Goal: Complete application form

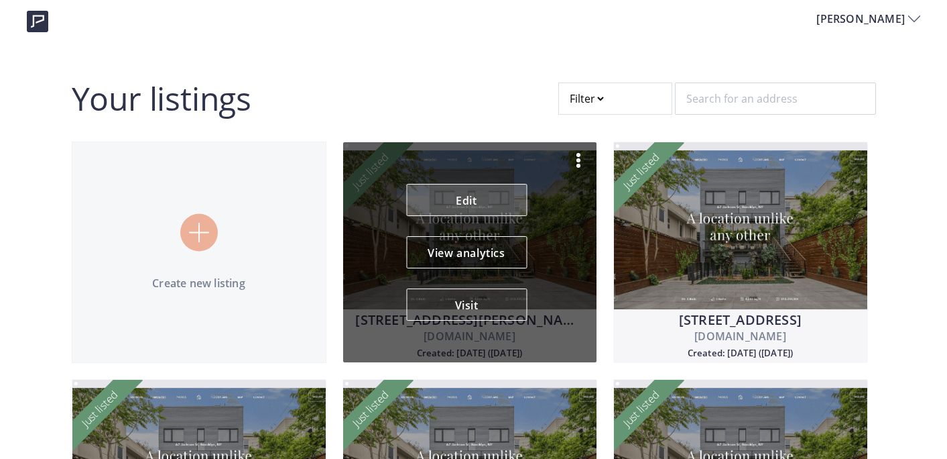
click at [482, 202] on link "Edit" at bounding box center [466, 200] width 121 height 32
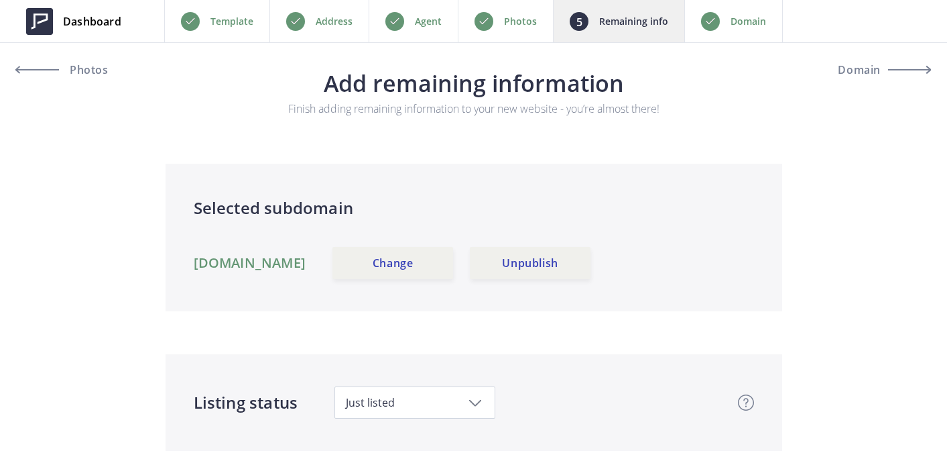
click at [534, 23] on p "Photos" at bounding box center [520, 21] width 33 height 16
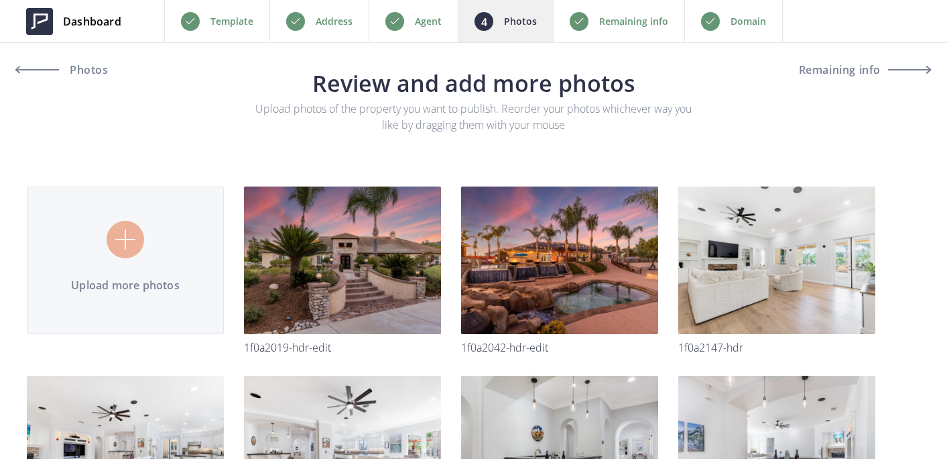
type input "C:\fakepath\1F0A2031-HDR-Edit.jpg"
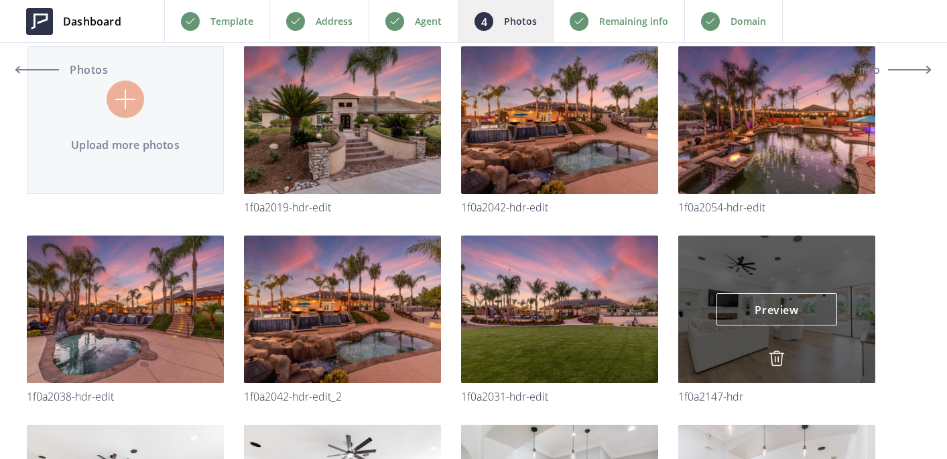
scroll to position [129, 0]
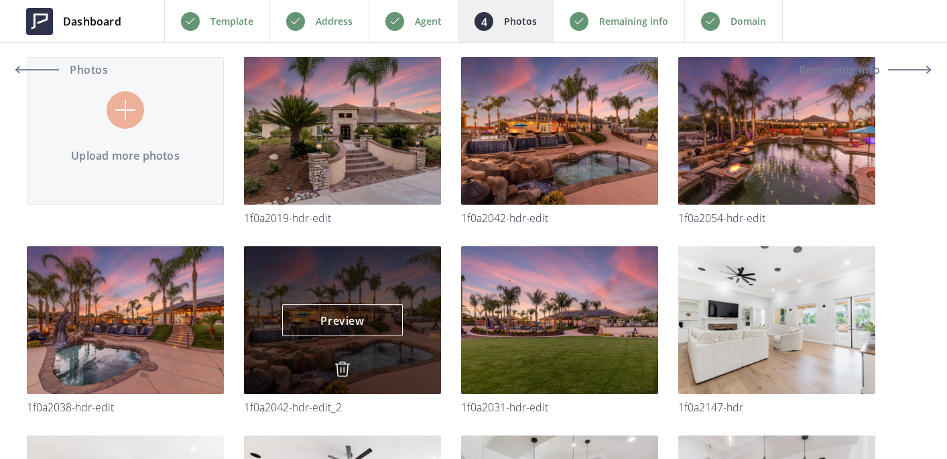
click at [349, 361] on img at bounding box center [343, 369] width 16 height 16
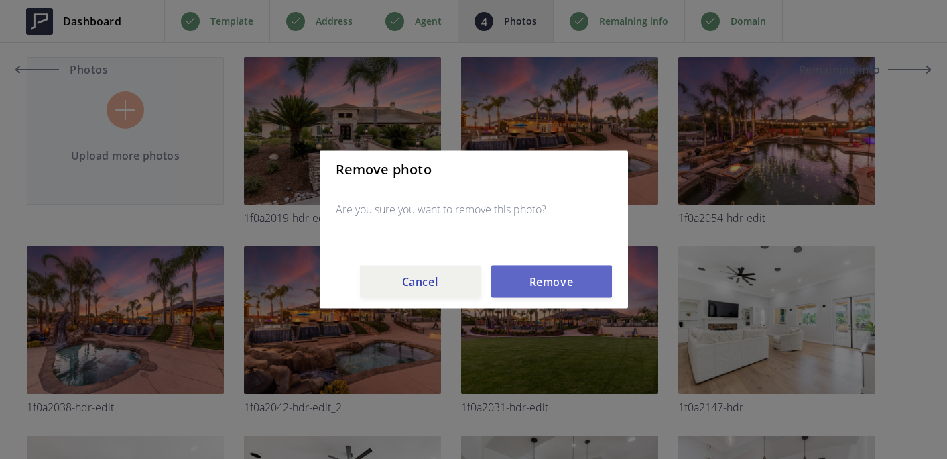
click at [544, 285] on button "Remove" at bounding box center [551, 281] width 121 height 32
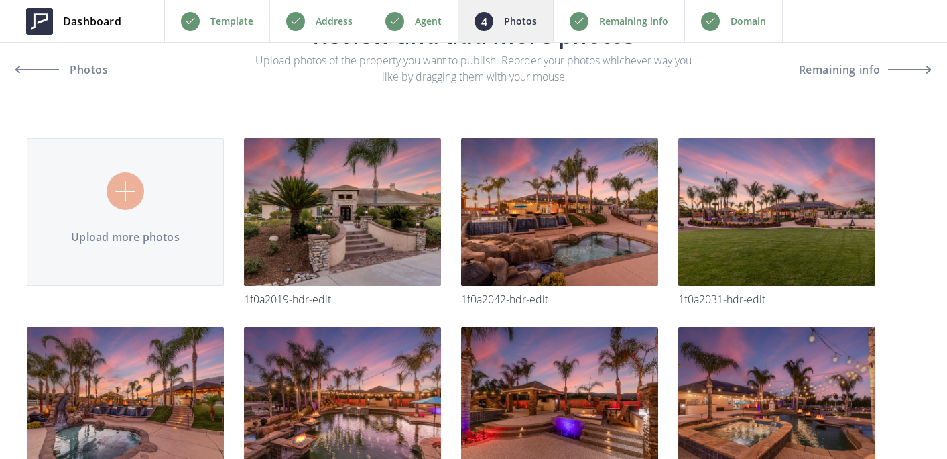
scroll to position [0, 0]
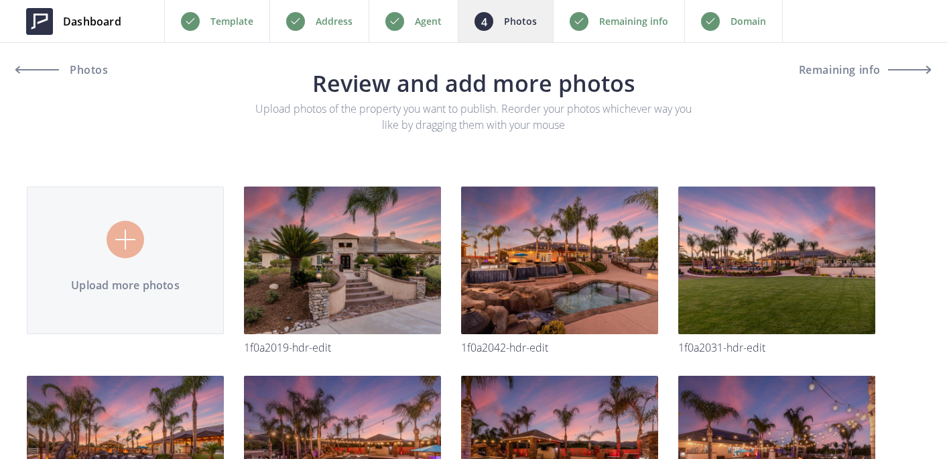
click at [627, 18] on p "Remaining info" at bounding box center [633, 21] width 69 height 16
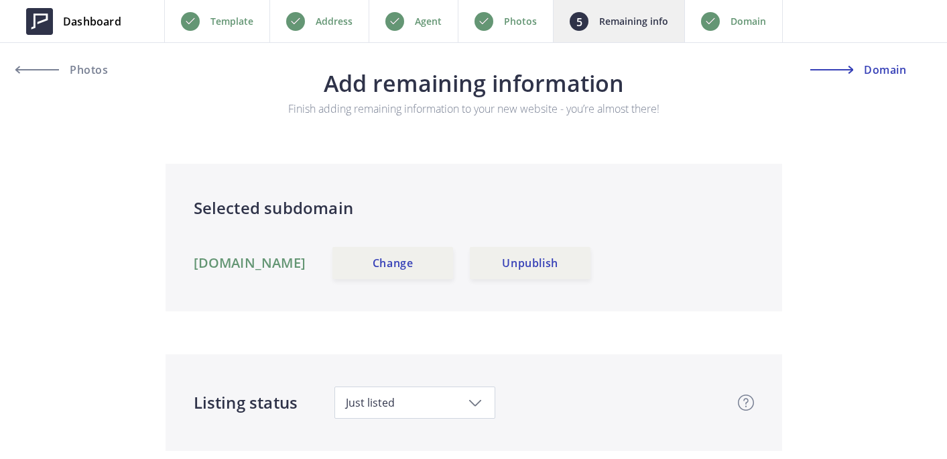
click at [880, 66] on span "Domain" at bounding box center [884, 69] width 46 height 11
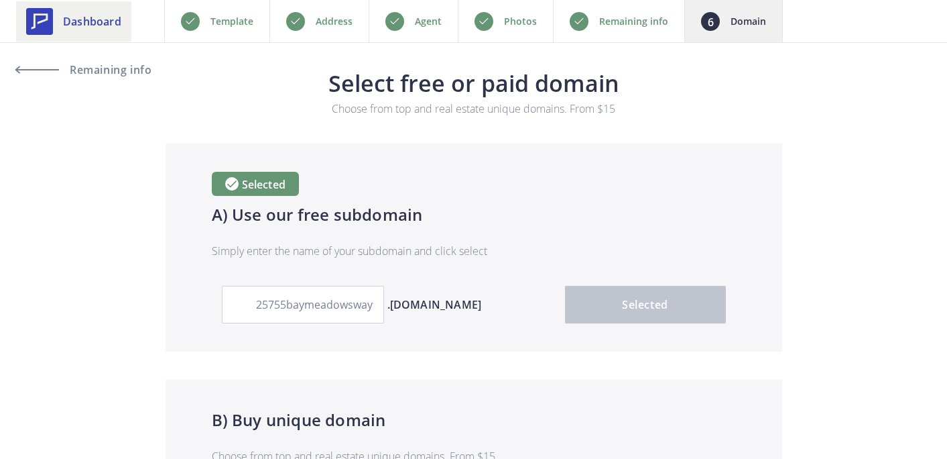
click at [76, 11] on link "Dashboard" at bounding box center [73, 21] width 115 height 40
